Goal: Task Accomplishment & Management: Use online tool/utility

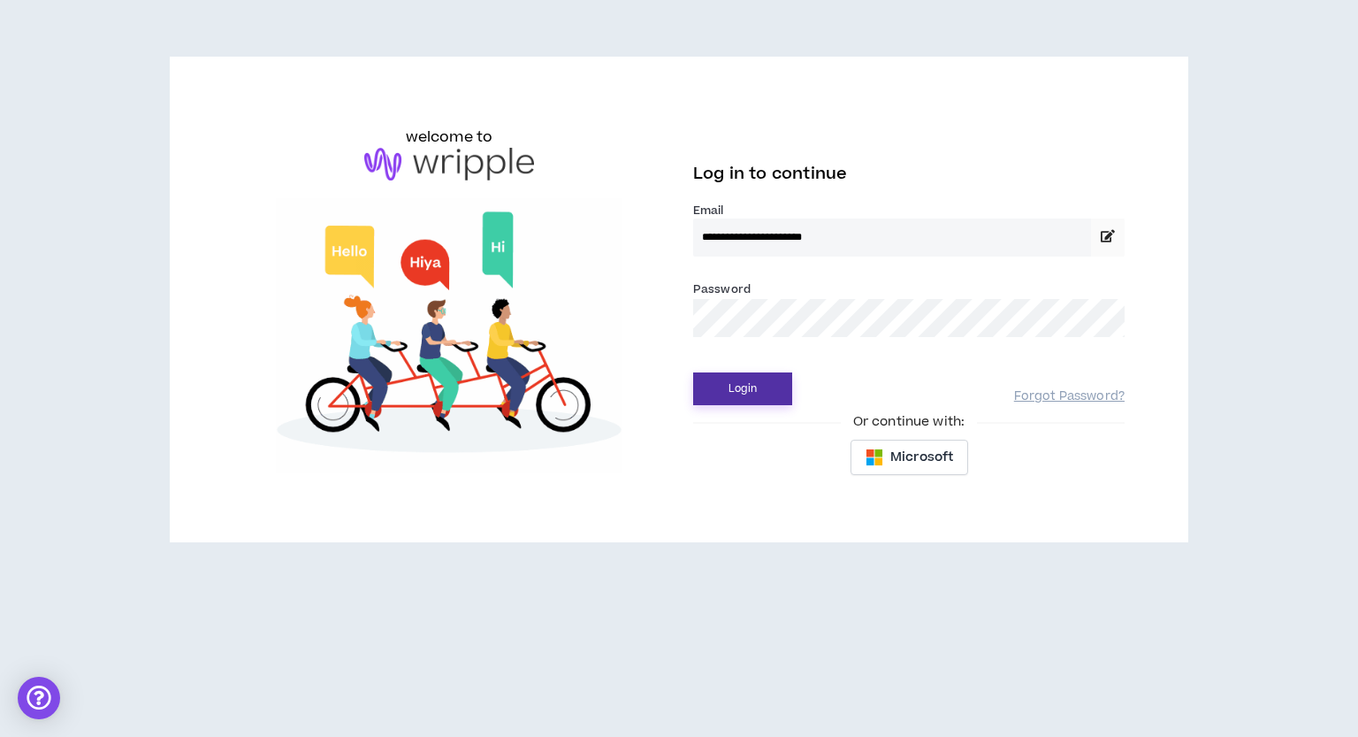
click at [715, 379] on button "Login" at bounding box center [742, 388] width 99 height 33
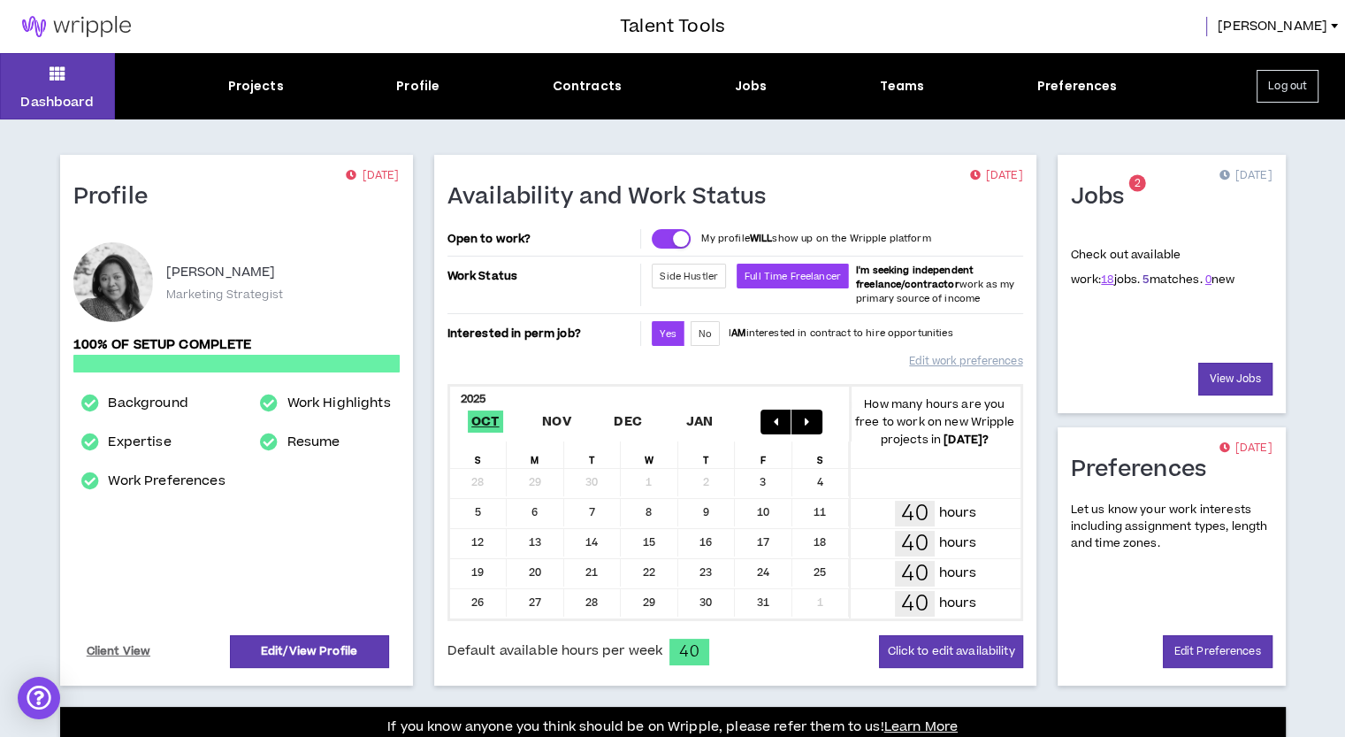
click at [1143, 282] on link "5" at bounding box center [1146, 280] width 6 height 16
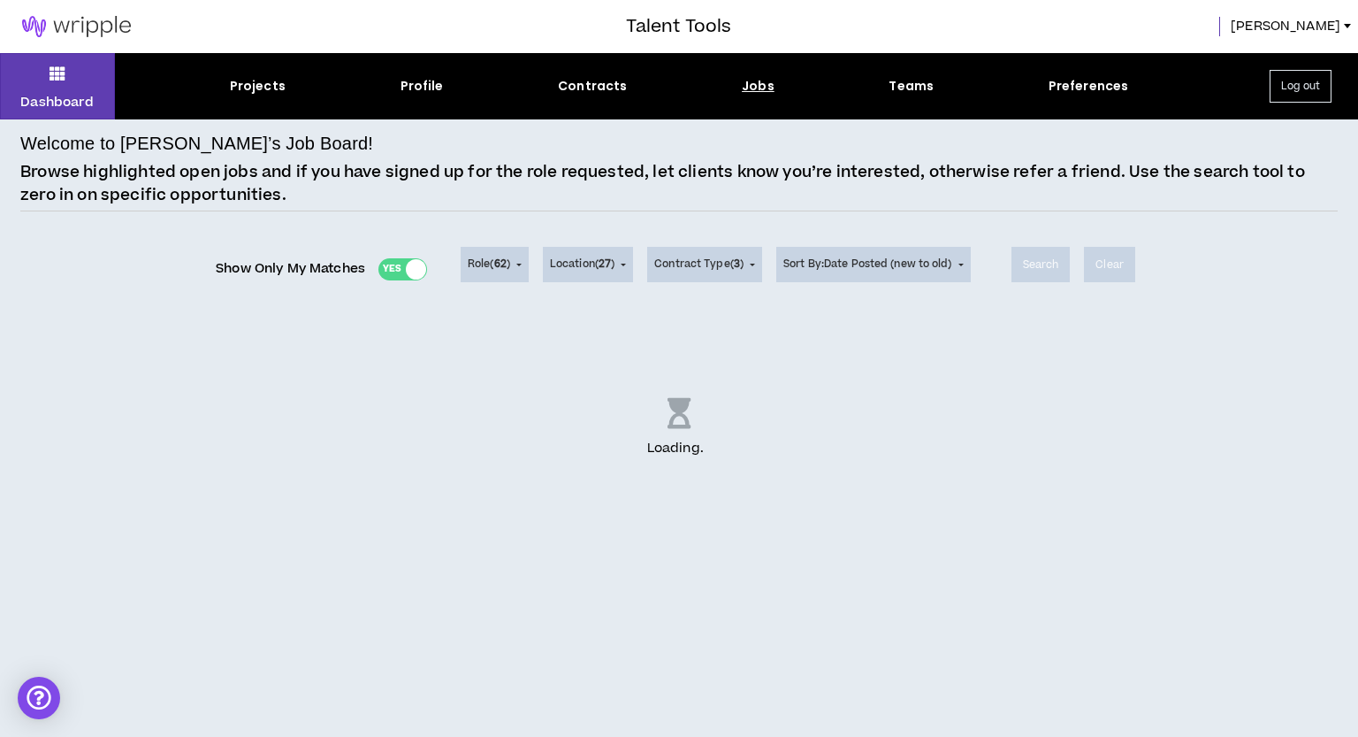
drag, startPoint x: 1120, startPoint y: 282, endPoint x: 1226, endPoint y: 303, distance: 108.2
click at [1226, 303] on div "Welcome to [PERSON_NAME]’s Job Board! Browse highlighted open jobs and if you h…" at bounding box center [679, 334] width 1318 height 409
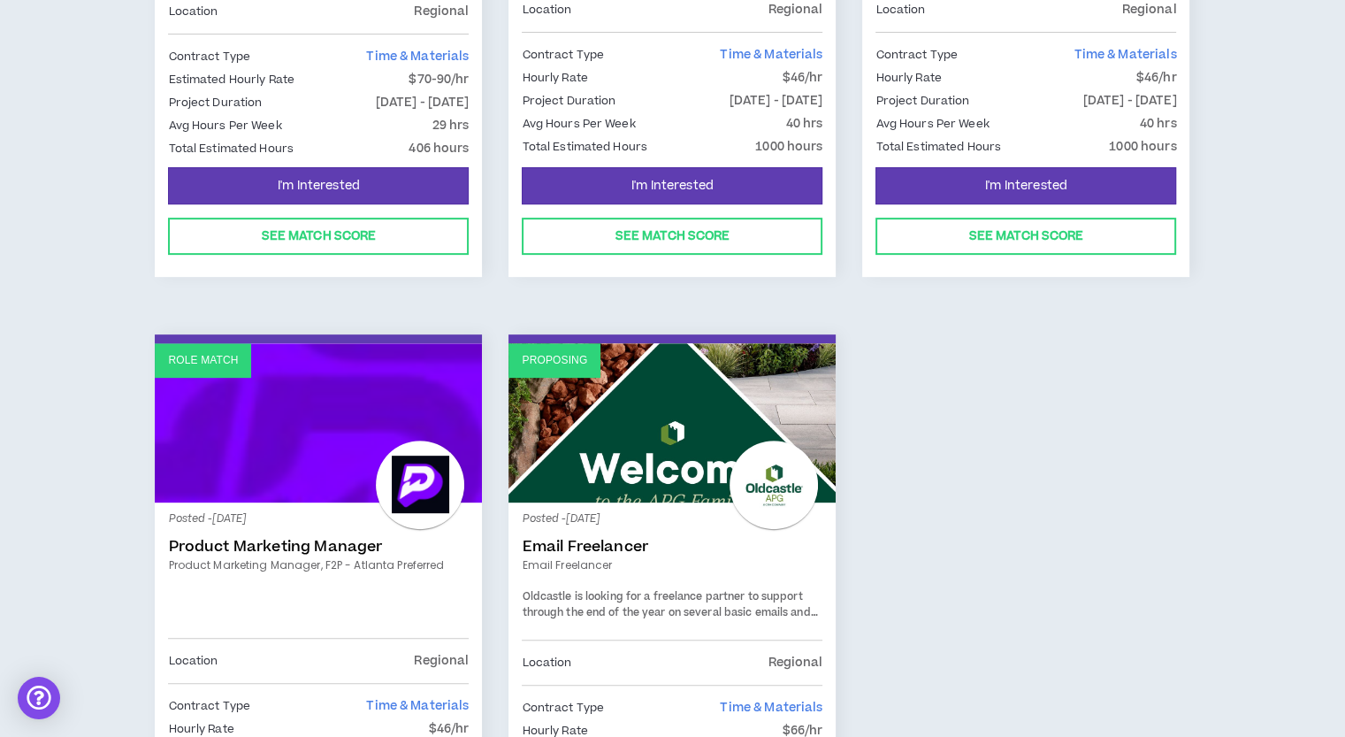
scroll to position [708, 0]
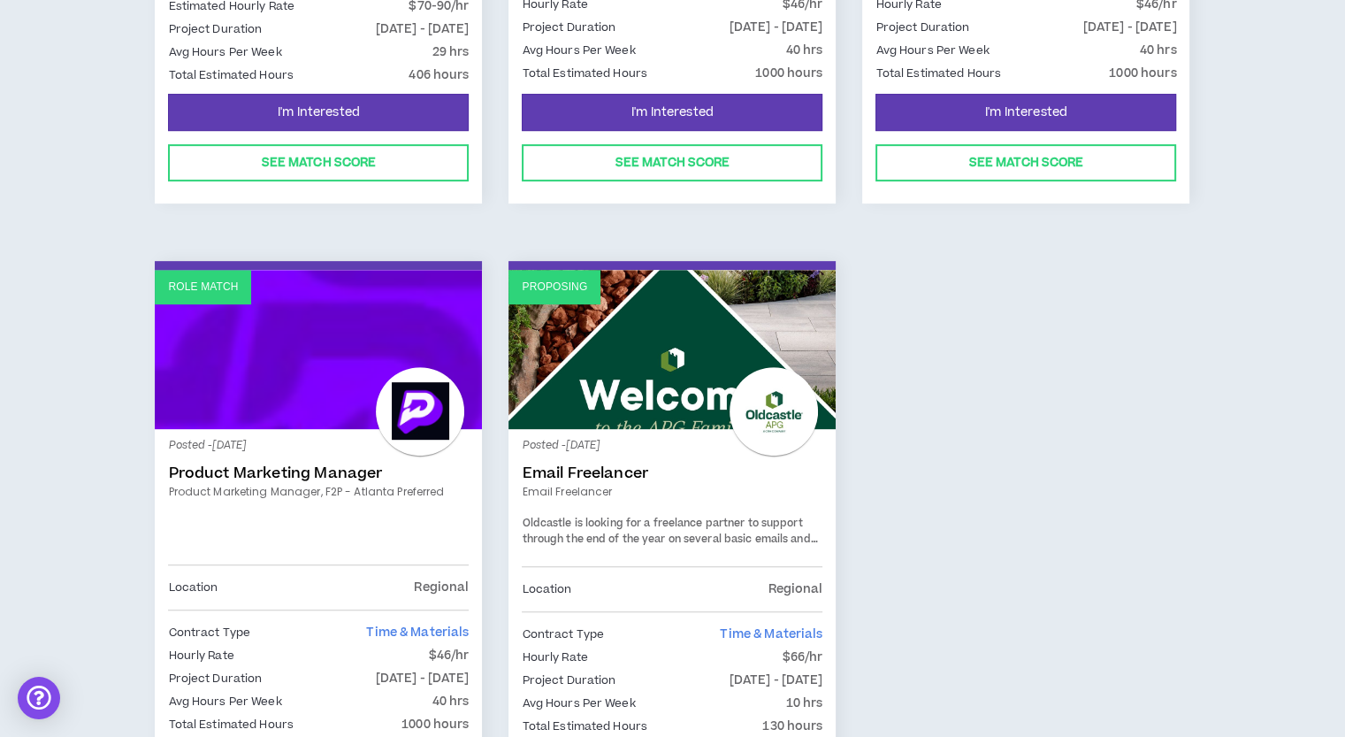
click at [721, 320] on link "Proposing" at bounding box center [672, 349] width 327 height 159
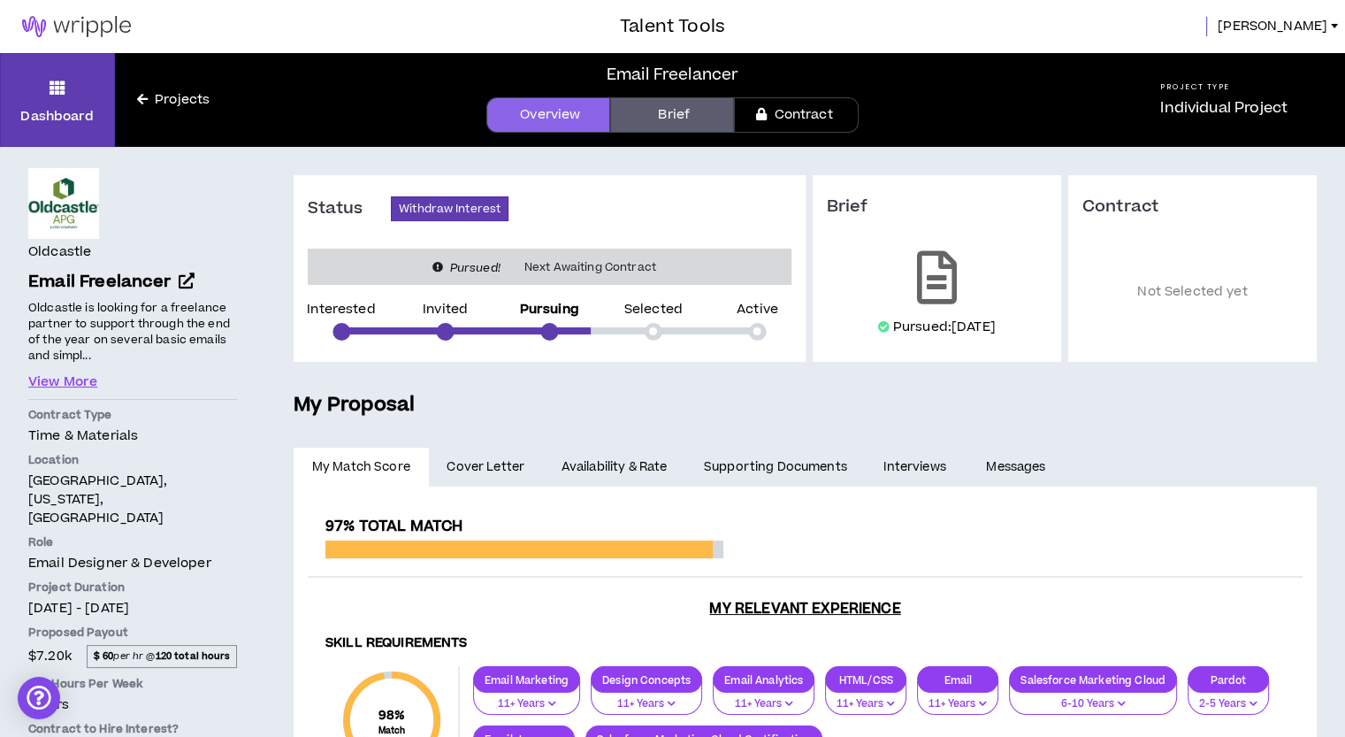
click at [65, 24] on img at bounding box center [76, 26] width 153 height 21
